Goal: Information Seeking & Learning: Learn about a topic

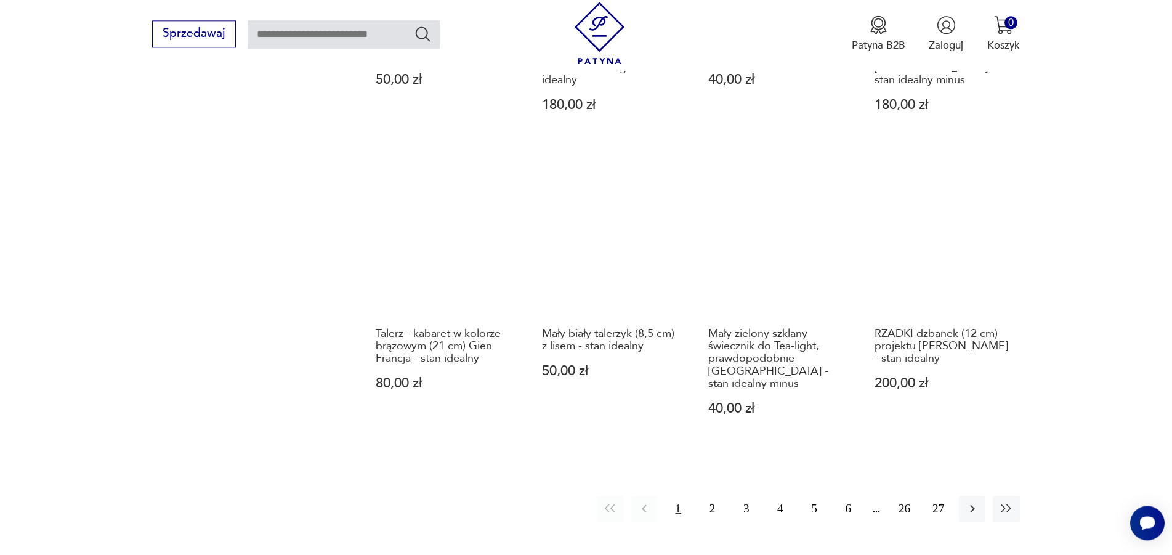
scroll to position [1272, 0]
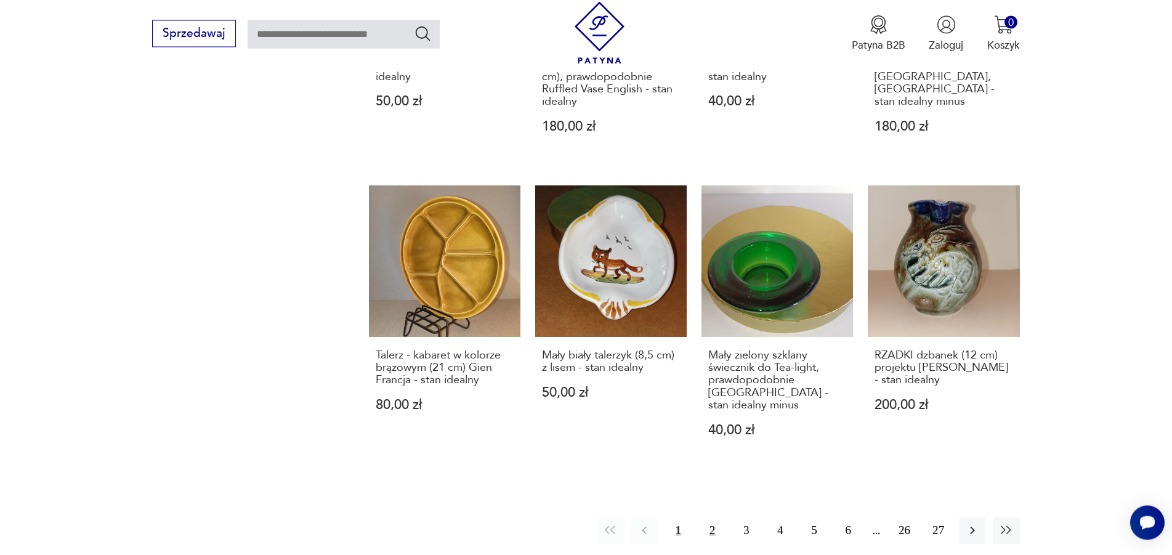
click at [714, 518] on button "2" at bounding box center [712, 531] width 26 height 26
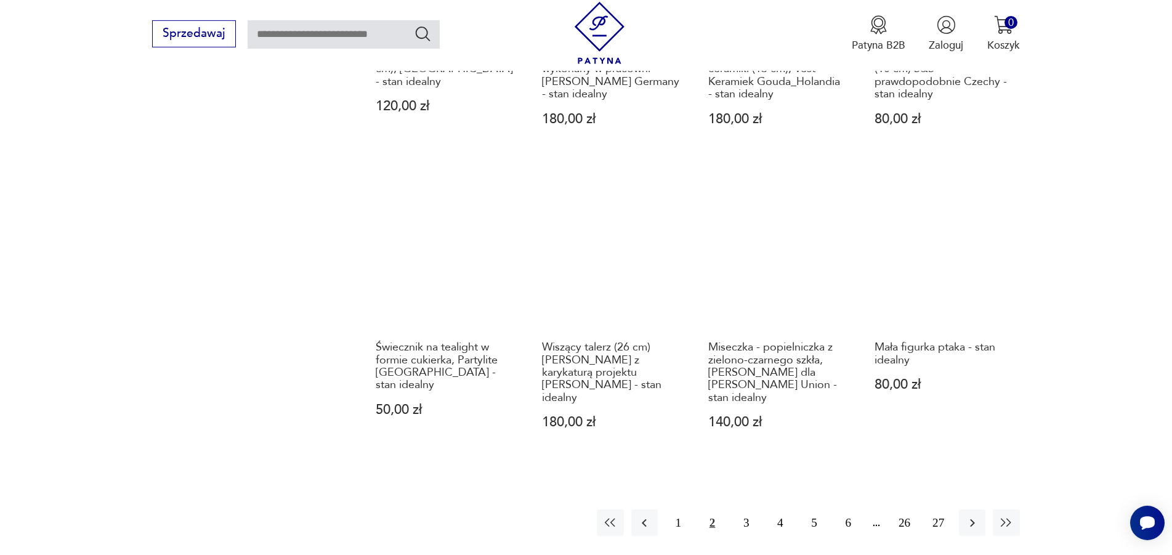
scroll to position [1335, 0]
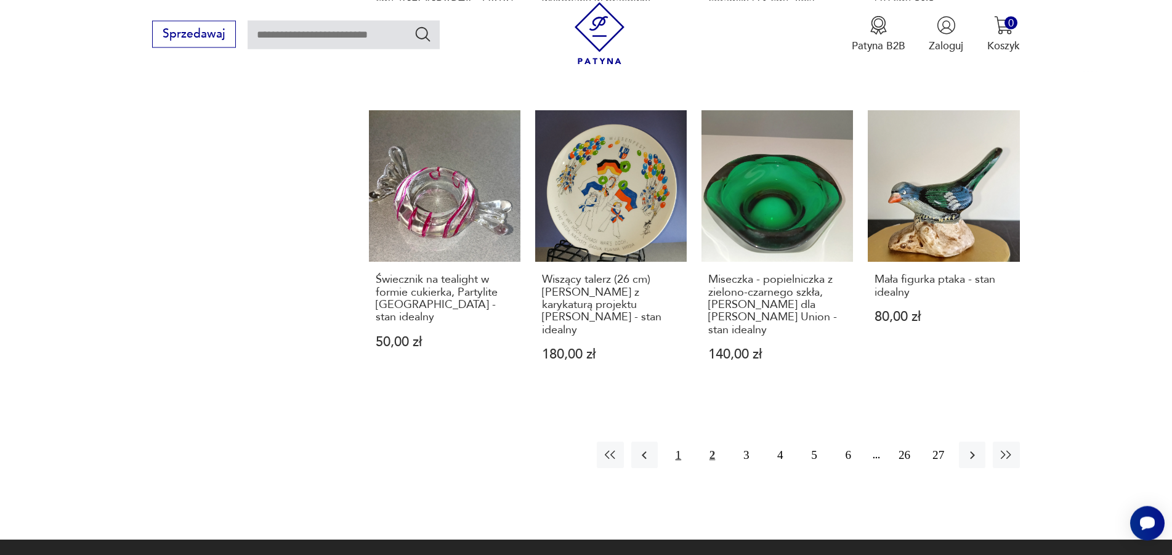
click at [675, 442] on button "1" at bounding box center [678, 455] width 26 height 26
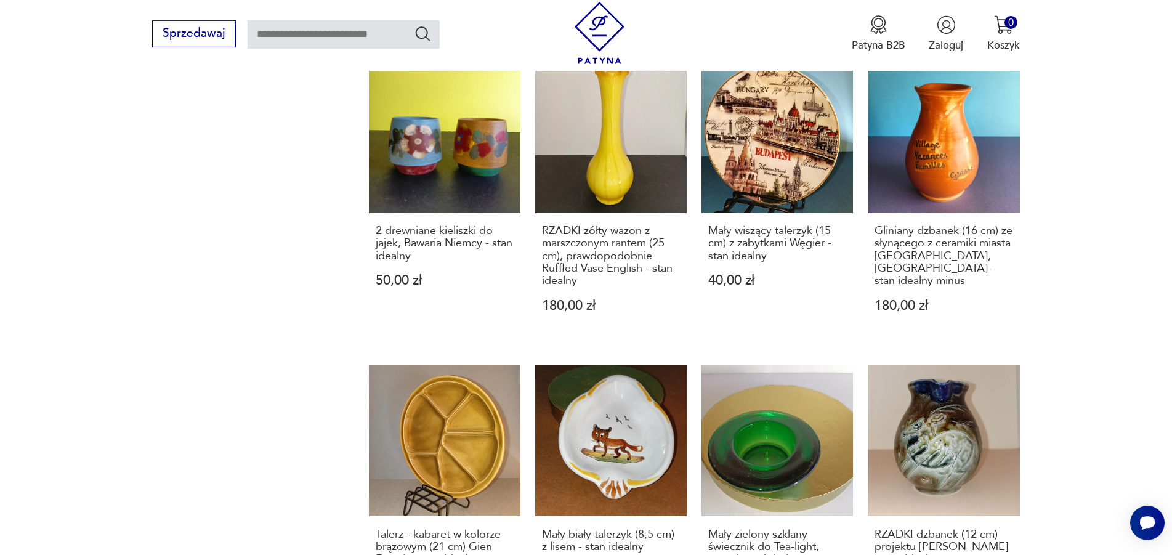
scroll to position [1209, 0]
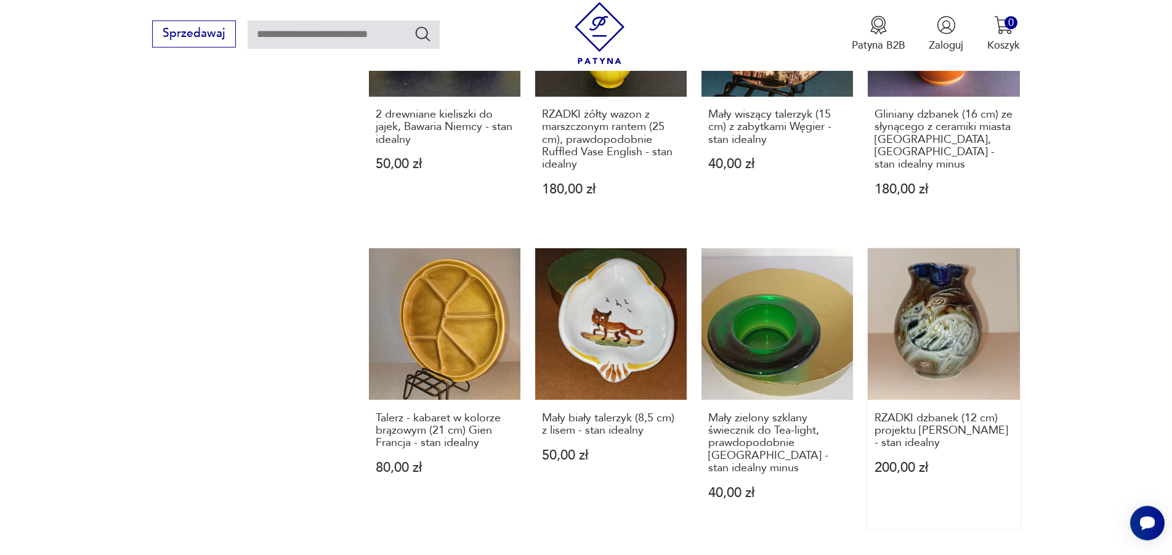
click at [948, 344] on link "RZADKI dzbanek (12 cm) projektu [PERSON_NAME] - stan idealny 200,00 zł" at bounding box center [943, 388] width 151 height 280
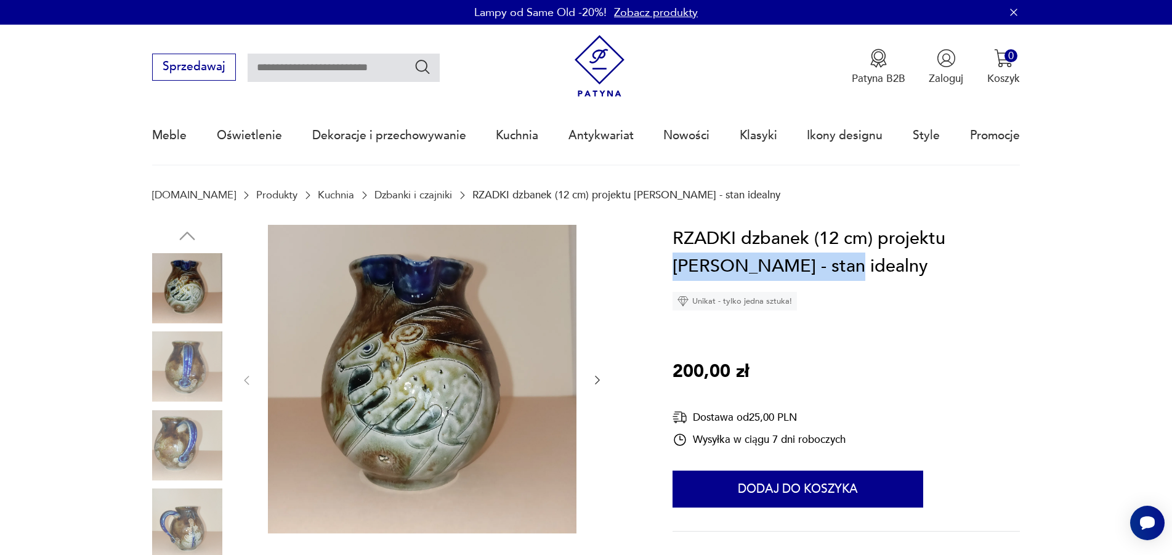
drag, startPoint x: 951, startPoint y: 241, endPoint x: 772, endPoint y: 261, distance: 180.4
click at [772, 261] on h1 "RZADKI dzbanek (12 cm) projektu [PERSON_NAME] - stan idealny" at bounding box center [845, 253] width 347 height 56
copy h1 "[PERSON_NAME]"
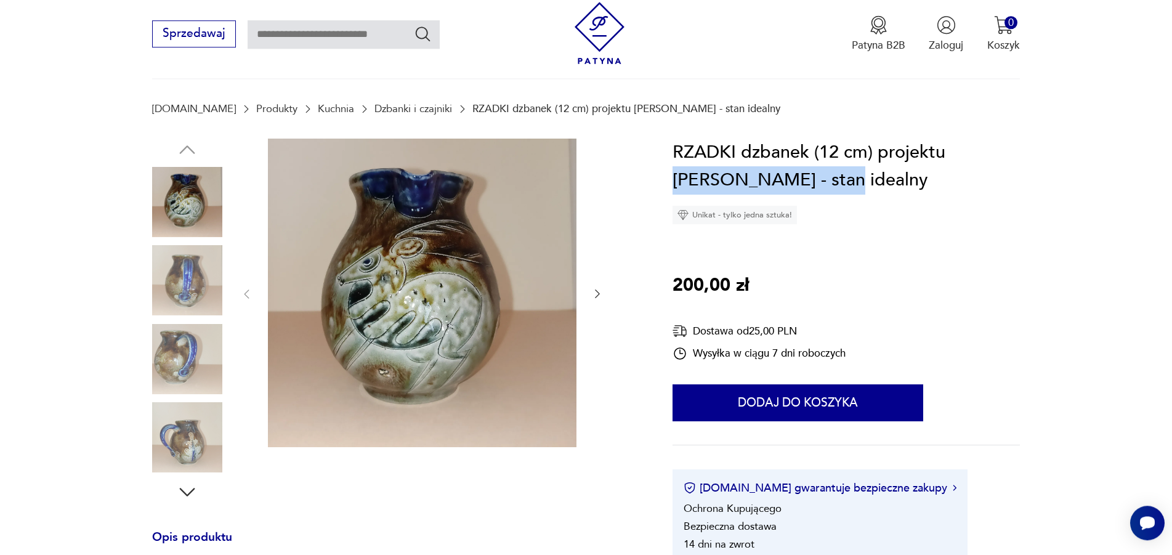
scroll to position [126, 0]
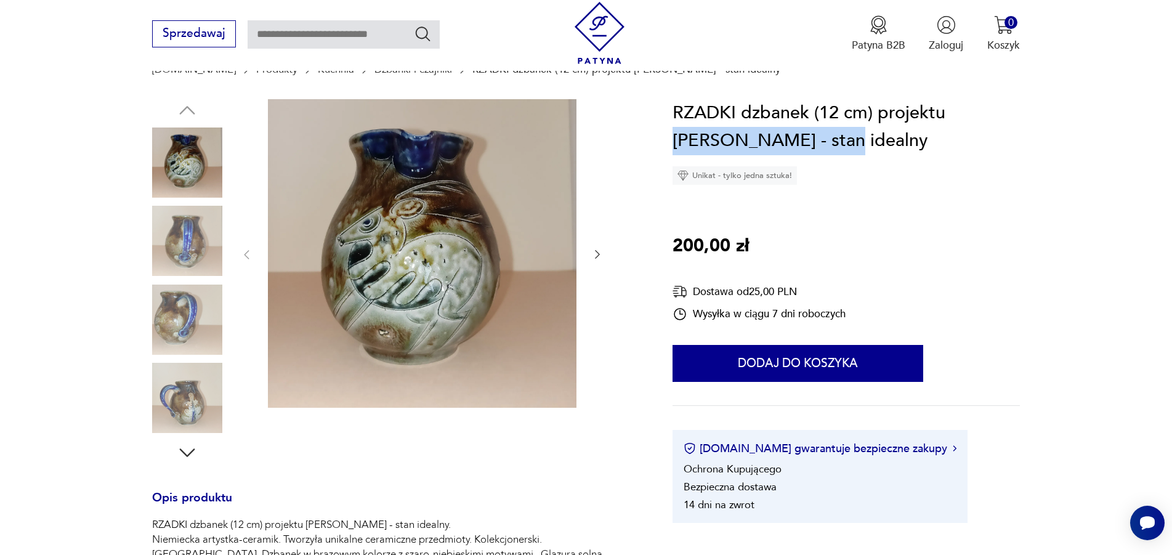
click at [185, 454] on icon "button" at bounding box center [187, 452] width 15 height 9
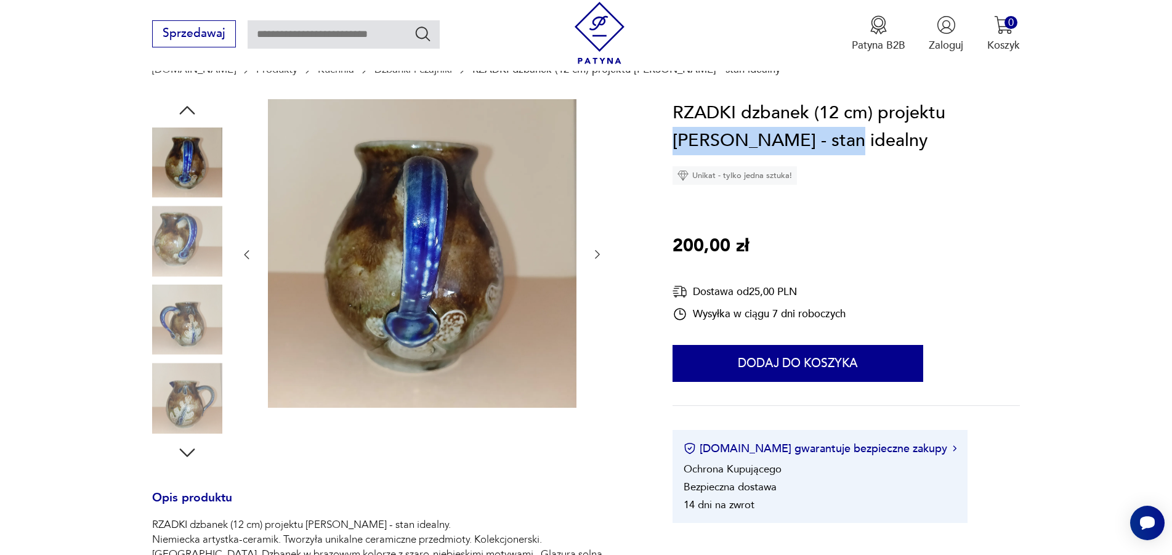
click at [185, 454] on icon "button" at bounding box center [187, 452] width 15 height 9
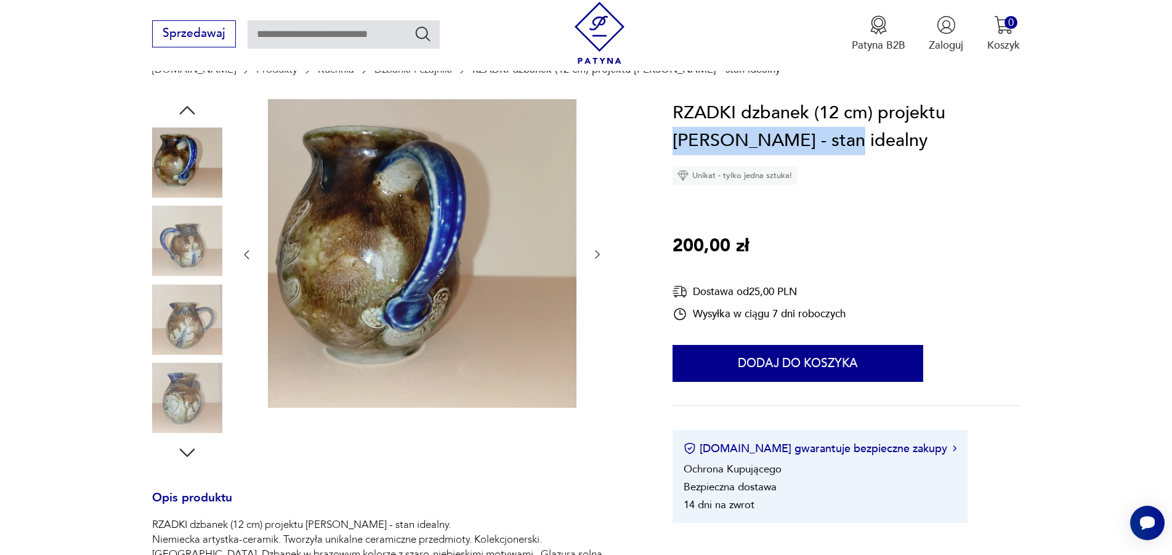
click at [185, 454] on icon "button" at bounding box center [187, 452] width 15 height 9
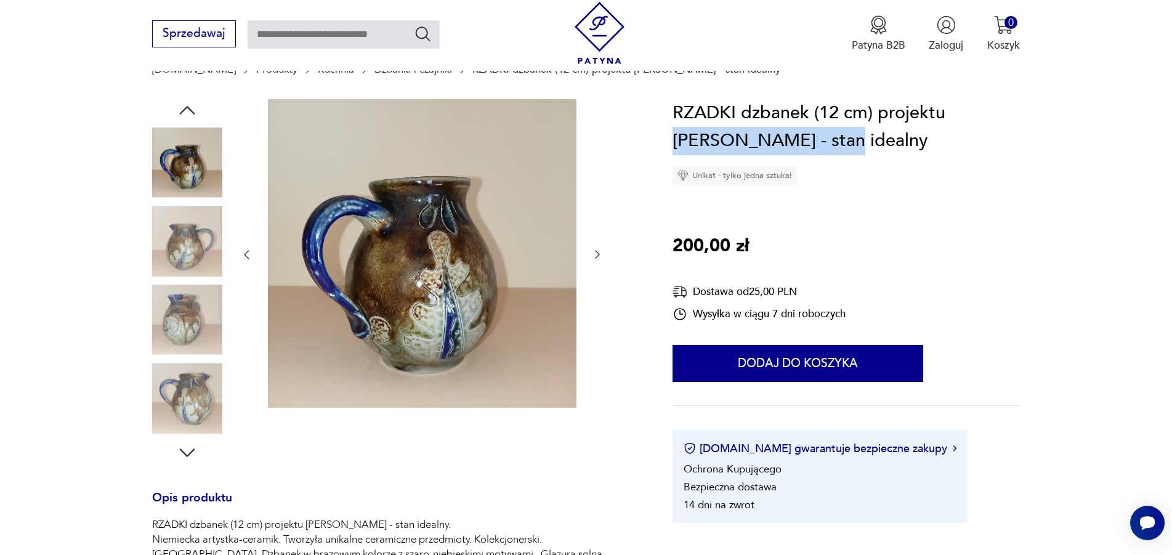
click at [185, 454] on icon "button" at bounding box center [187, 452] width 15 height 9
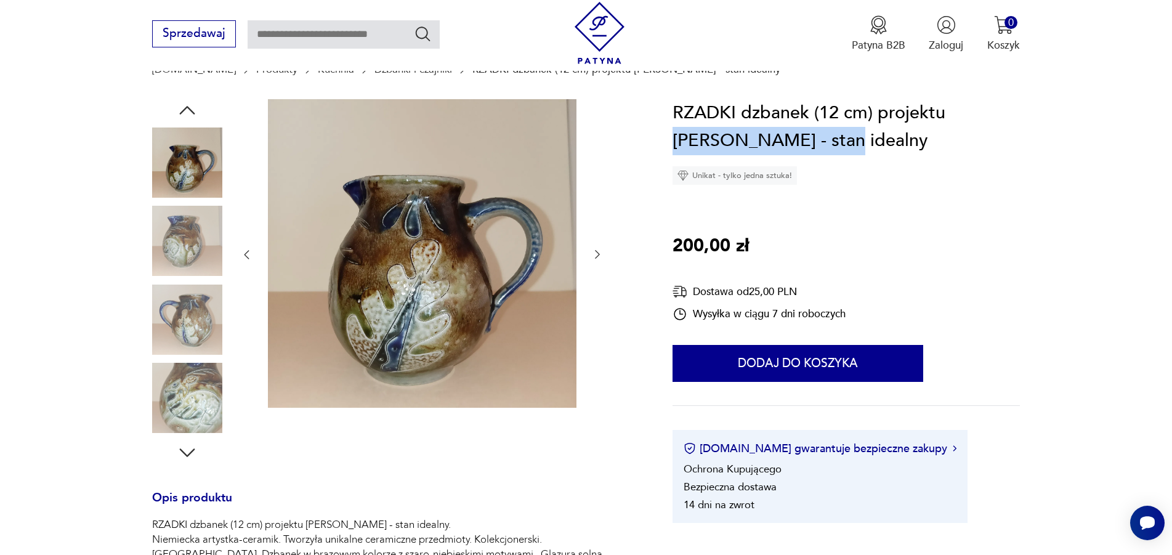
click at [185, 454] on icon "button" at bounding box center [187, 452] width 15 height 9
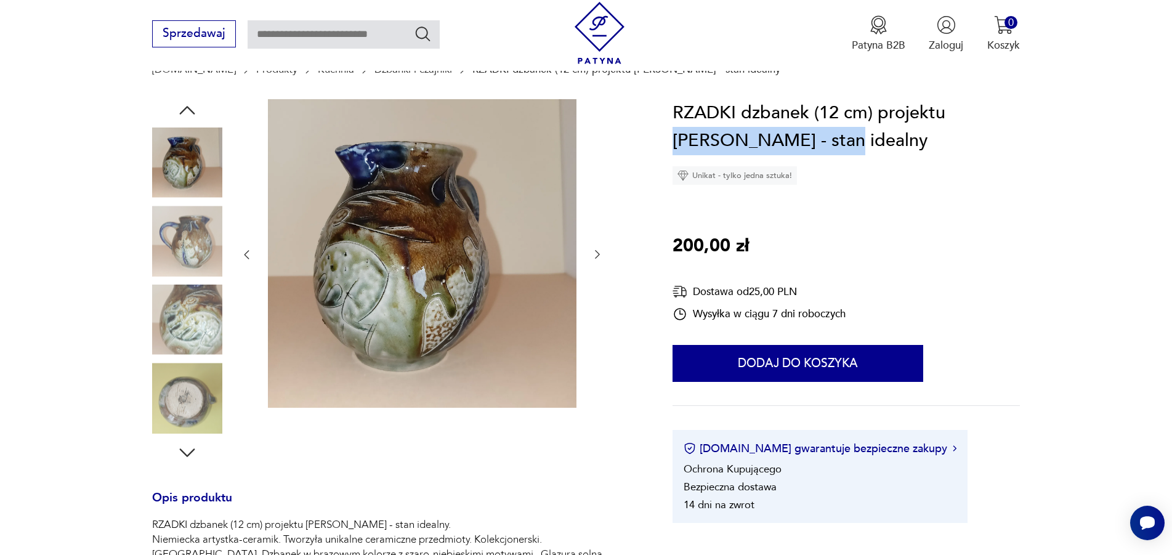
click at [185, 454] on icon "button" at bounding box center [187, 452] width 15 height 9
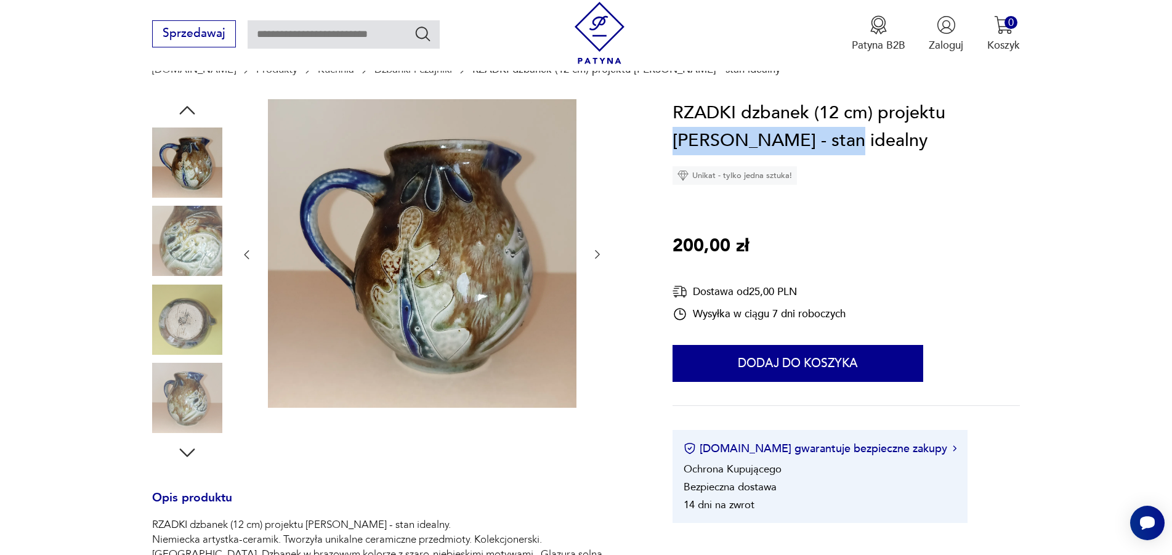
click at [188, 311] on img at bounding box center [187, 320] width 70 height 70
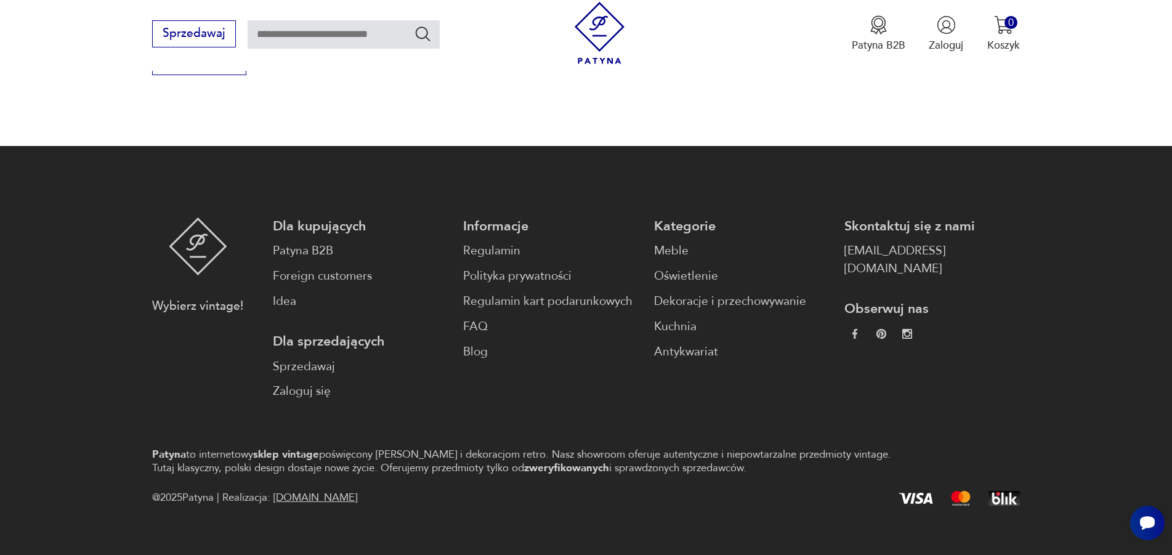
scroll to position [1739, 0]
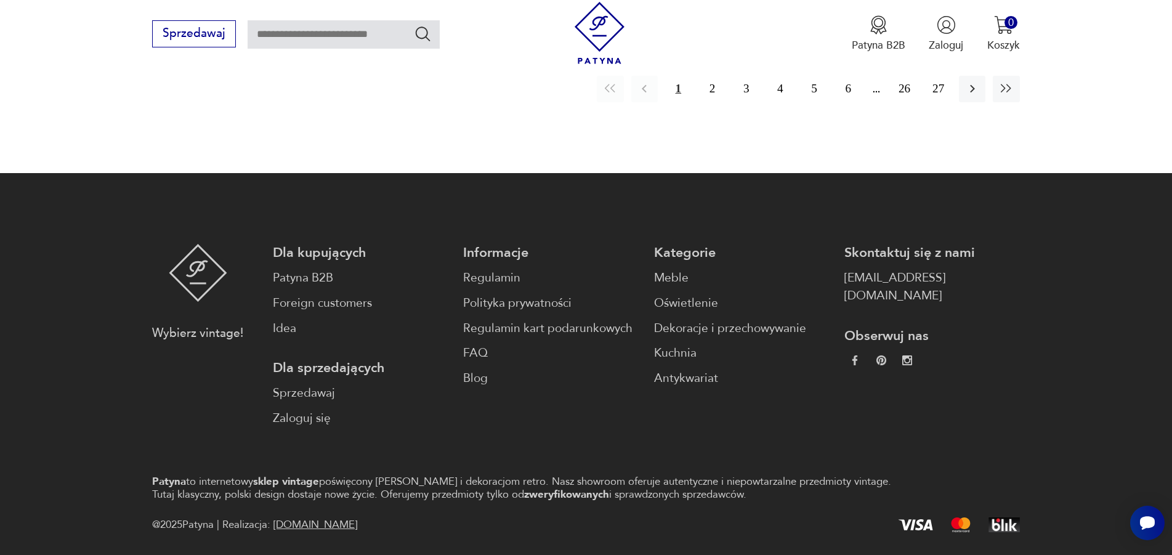
scroll to position [1739, 0]
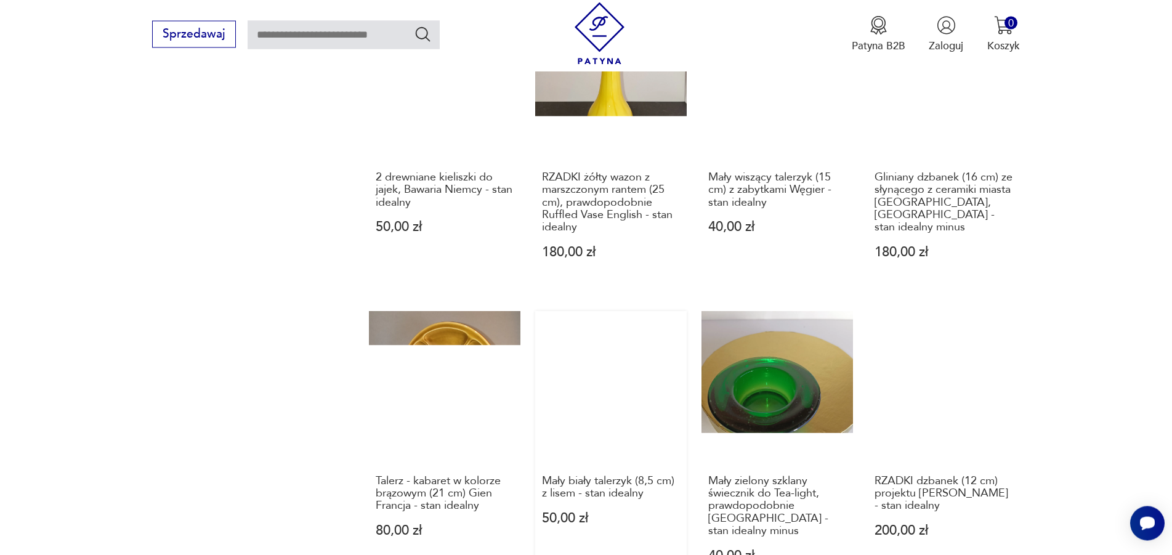
scroll to position [1398, 0]
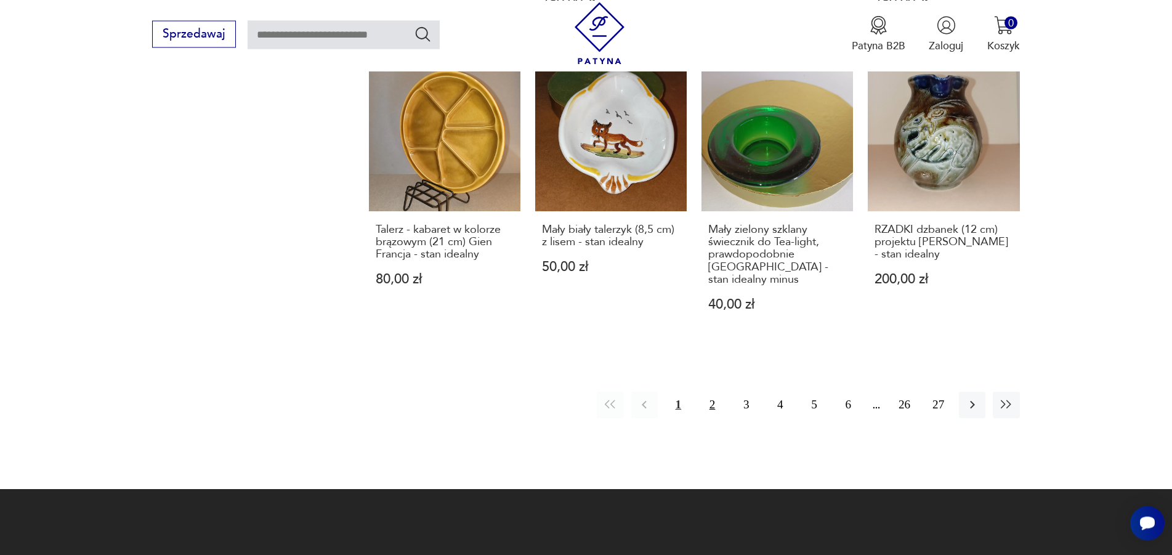
click at [711, 392] on button "2" at bounding box center [712, 405] width 26 height 26
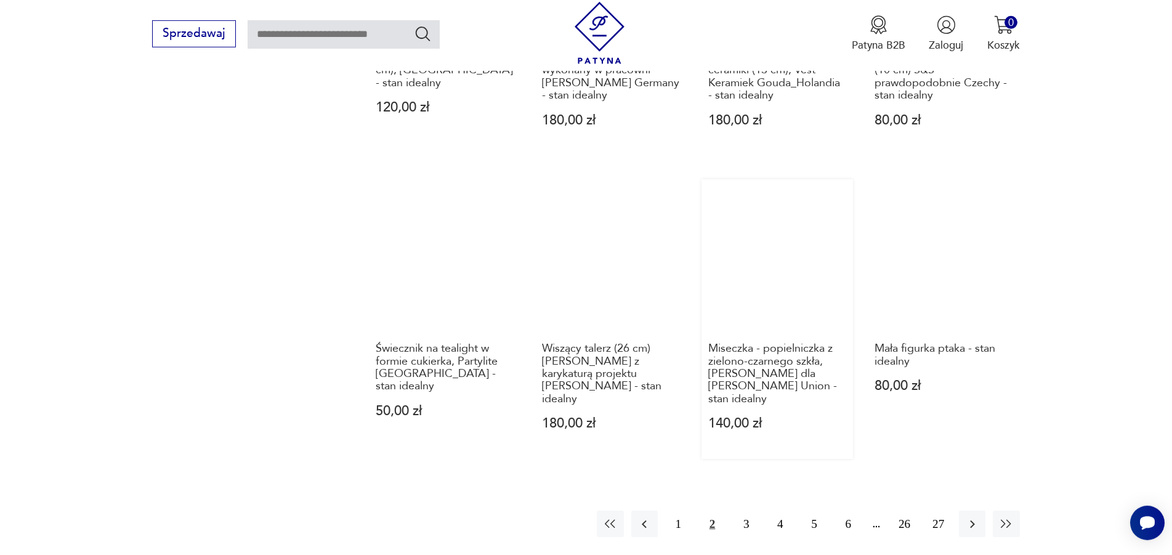
scroll to position [1272, 0]
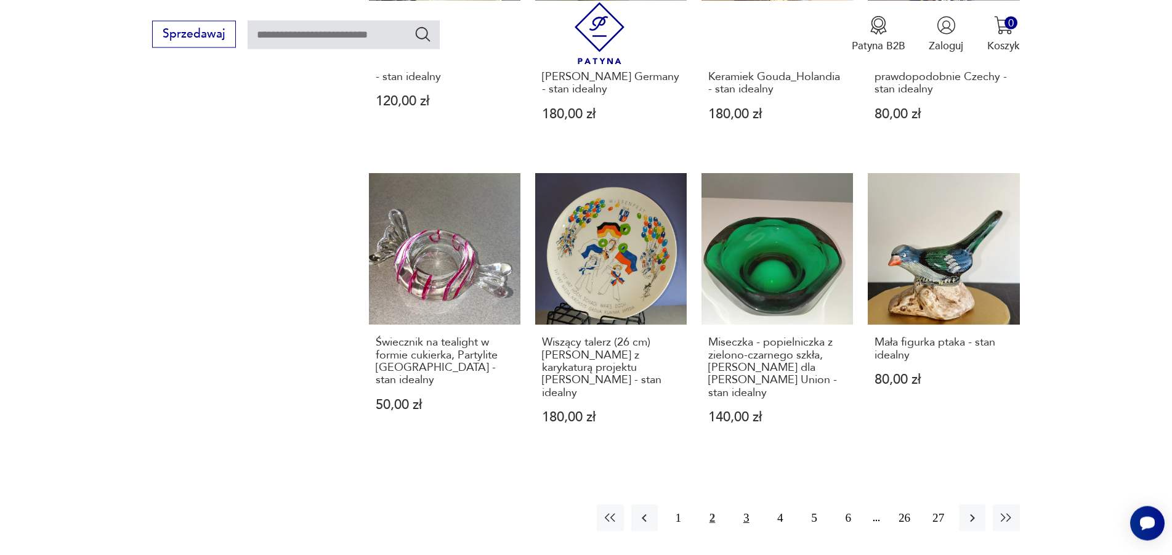
click at [746, 504] on button "3" at bounding box center [746, 517] width 26 height 26
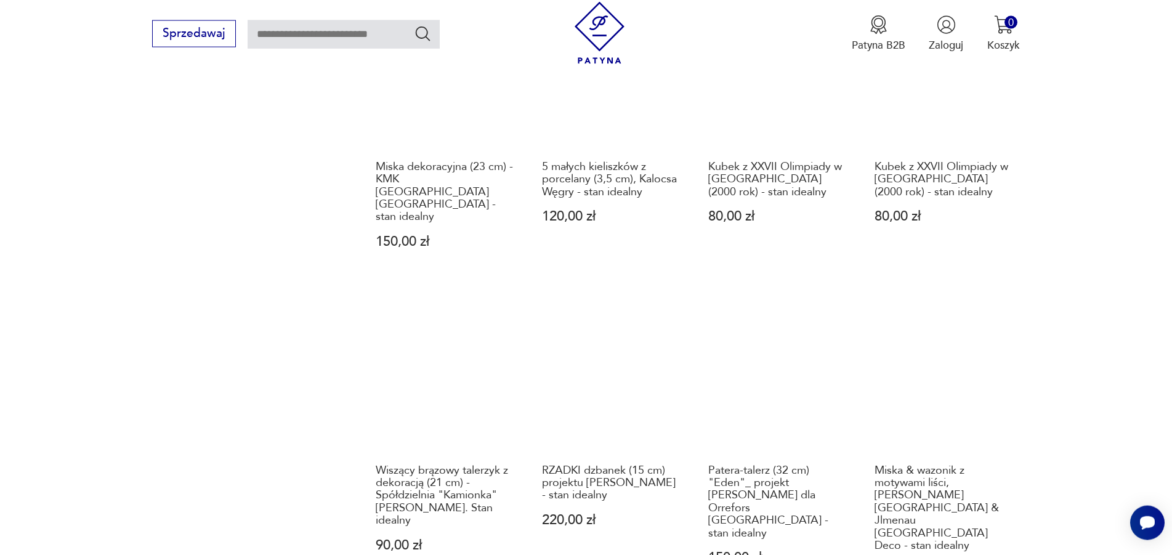
scroll to position [1272, 0]
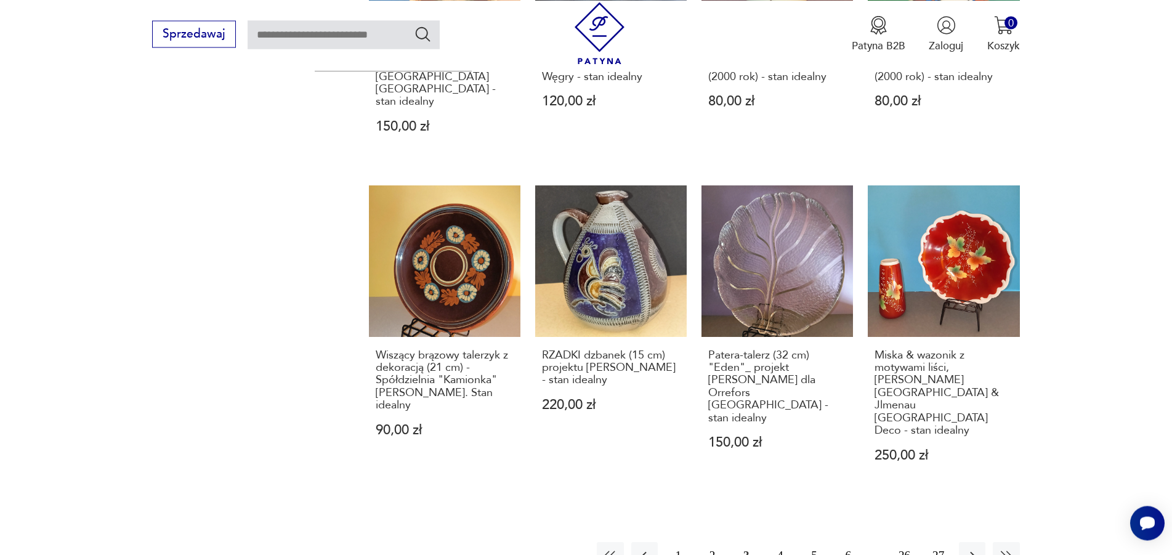
click at [782, 542] on button "4" at bounding box center [780, 555] width 26 height 26
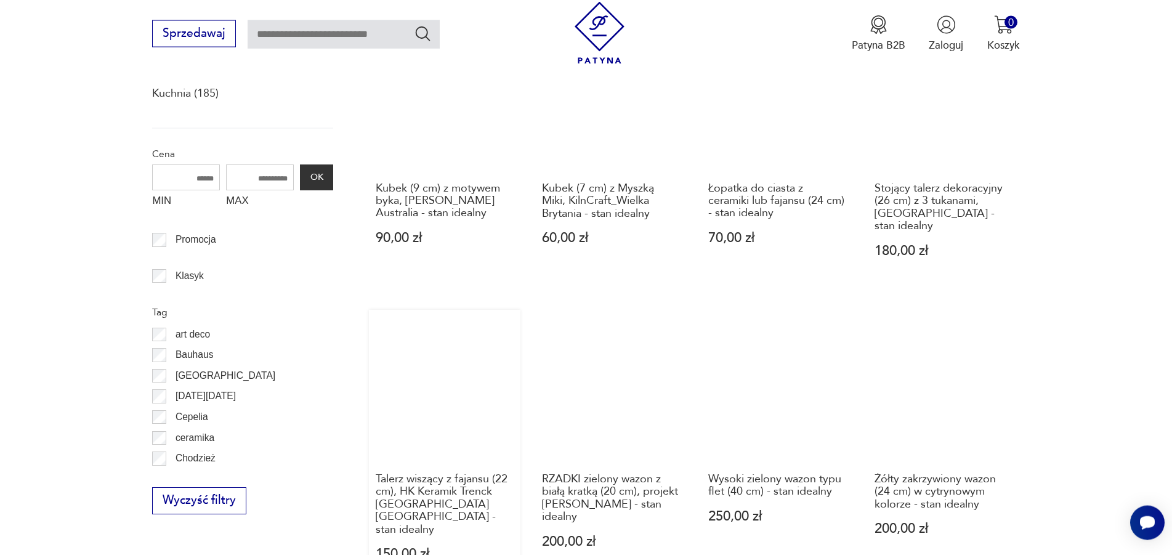
scroll to position [644, 0]
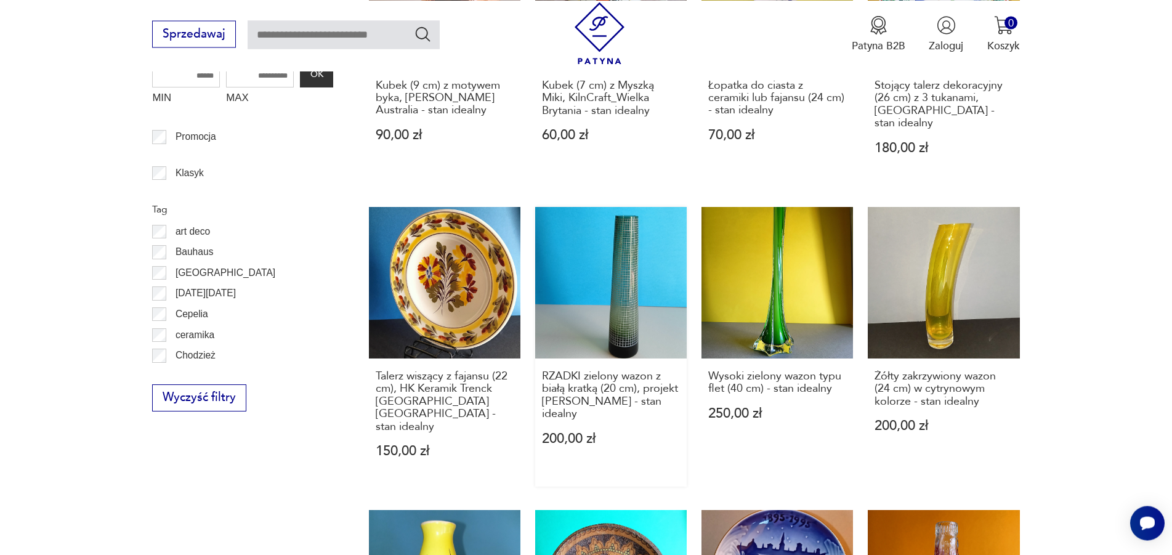
click at [623, 318] on link "RZADKI zielony wazon z białą kratką (20 cm), projekt Herbert Kny - stan idealny…" at bounding box center [610, 347] width 151 height 280
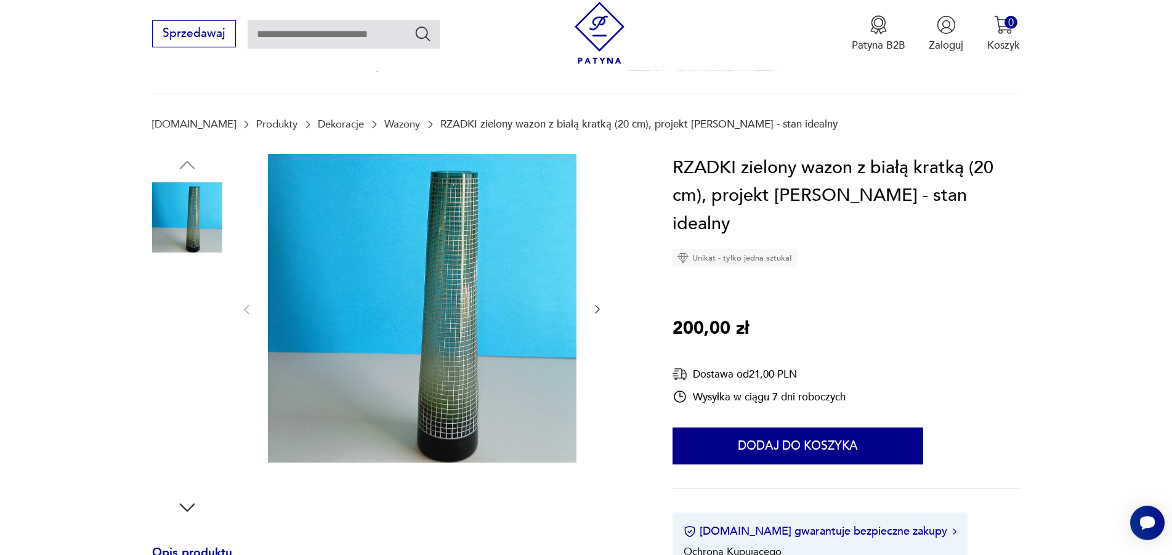
scroll to position [63, 0]
